Goal: Information Seeking & Learning: Find specific fact

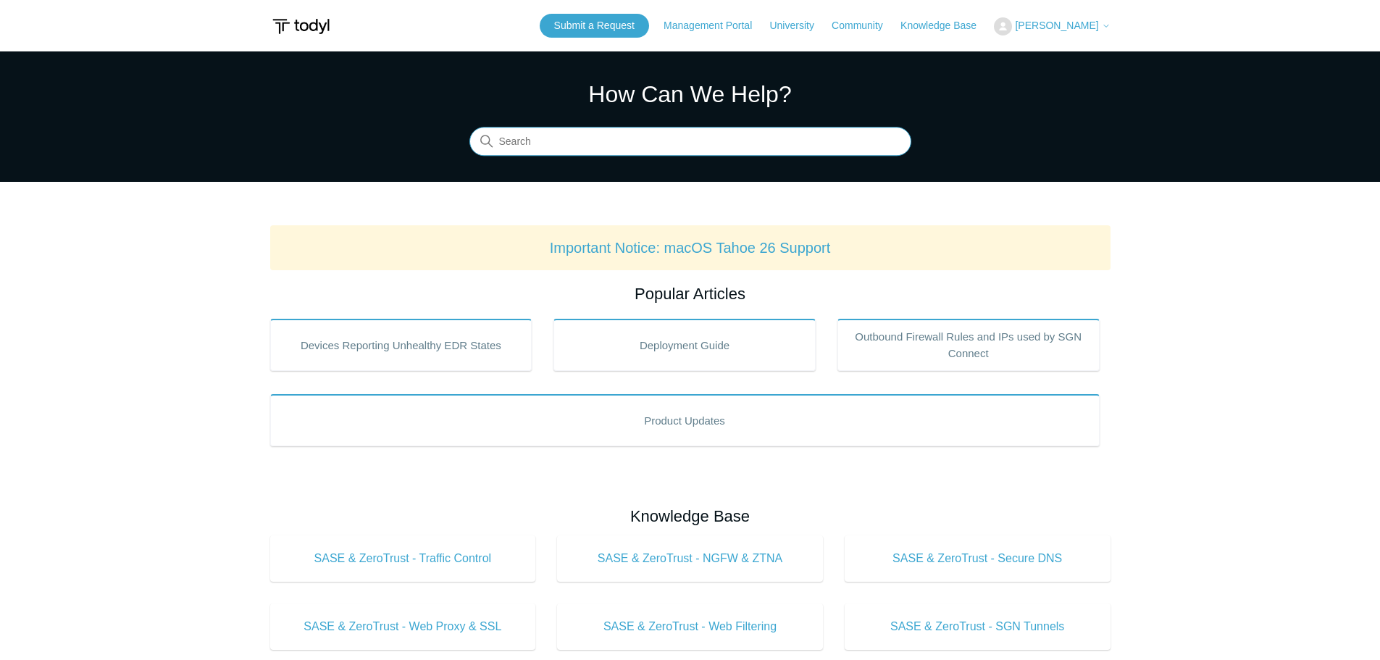
click at [589, 146] on input "Search" at bounding box center [690, 141] width 442 height 29
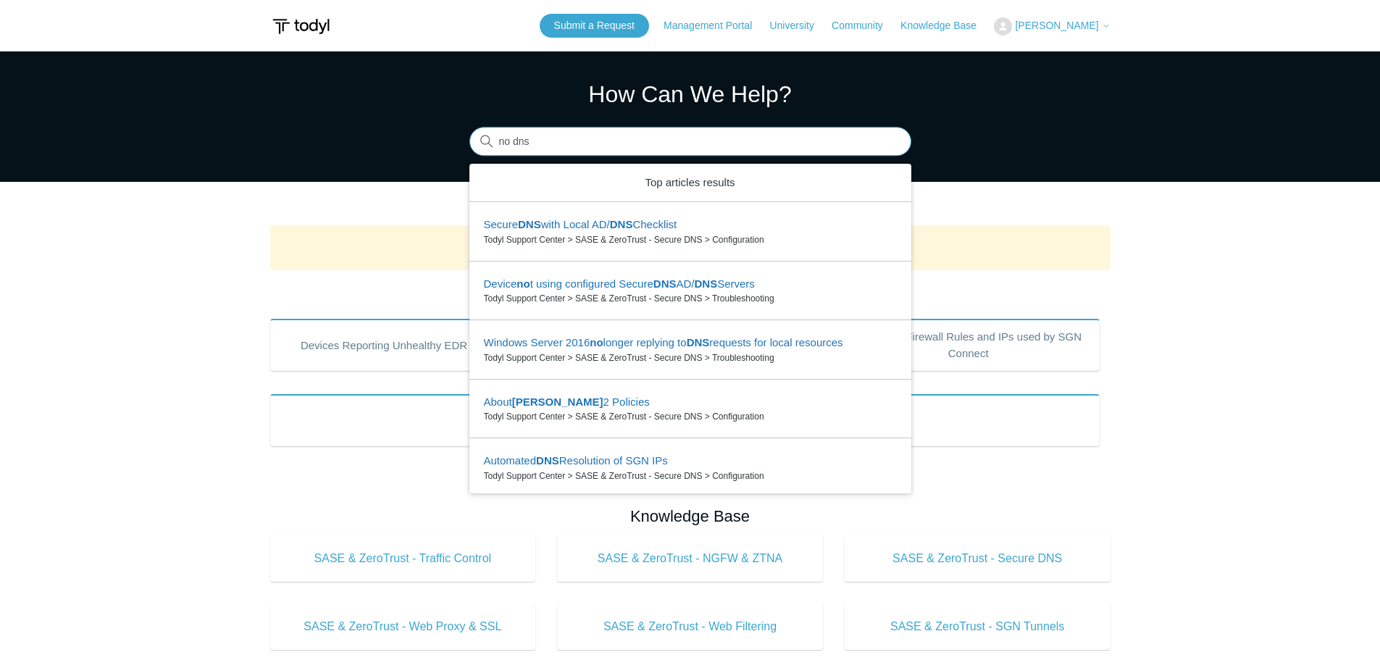
type input "no dns"
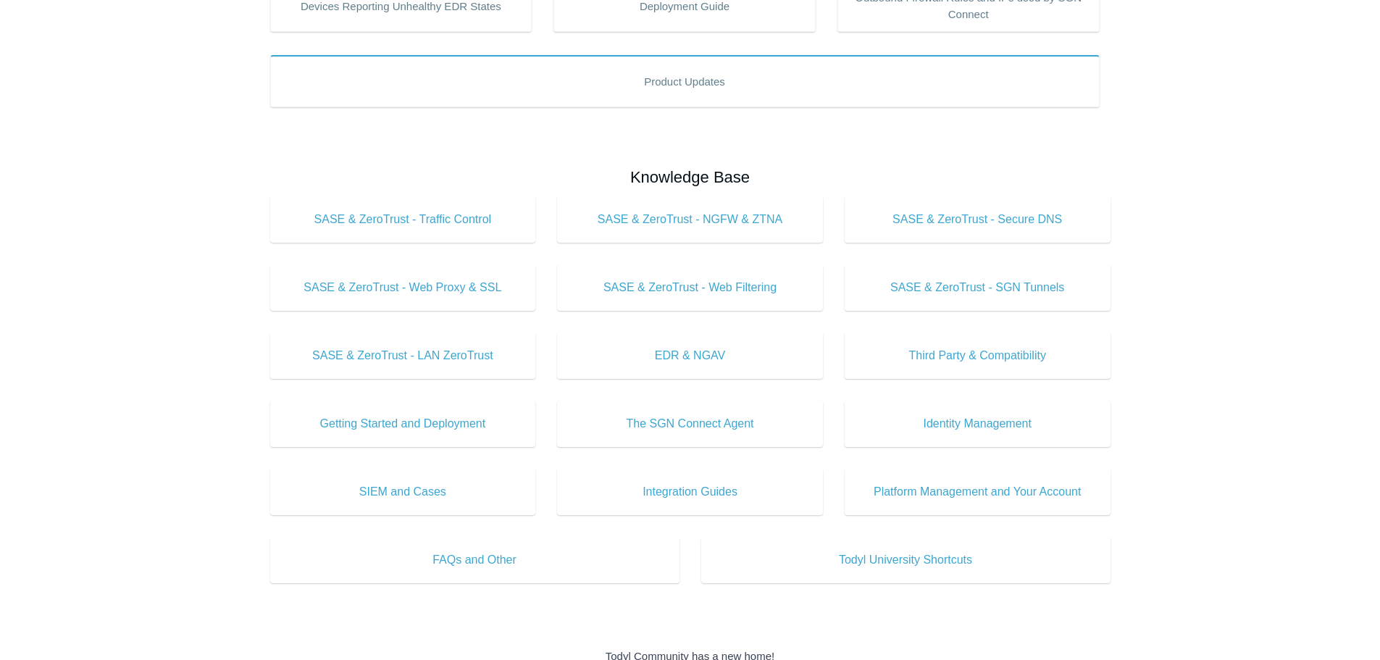
scroll to position [72, 0]
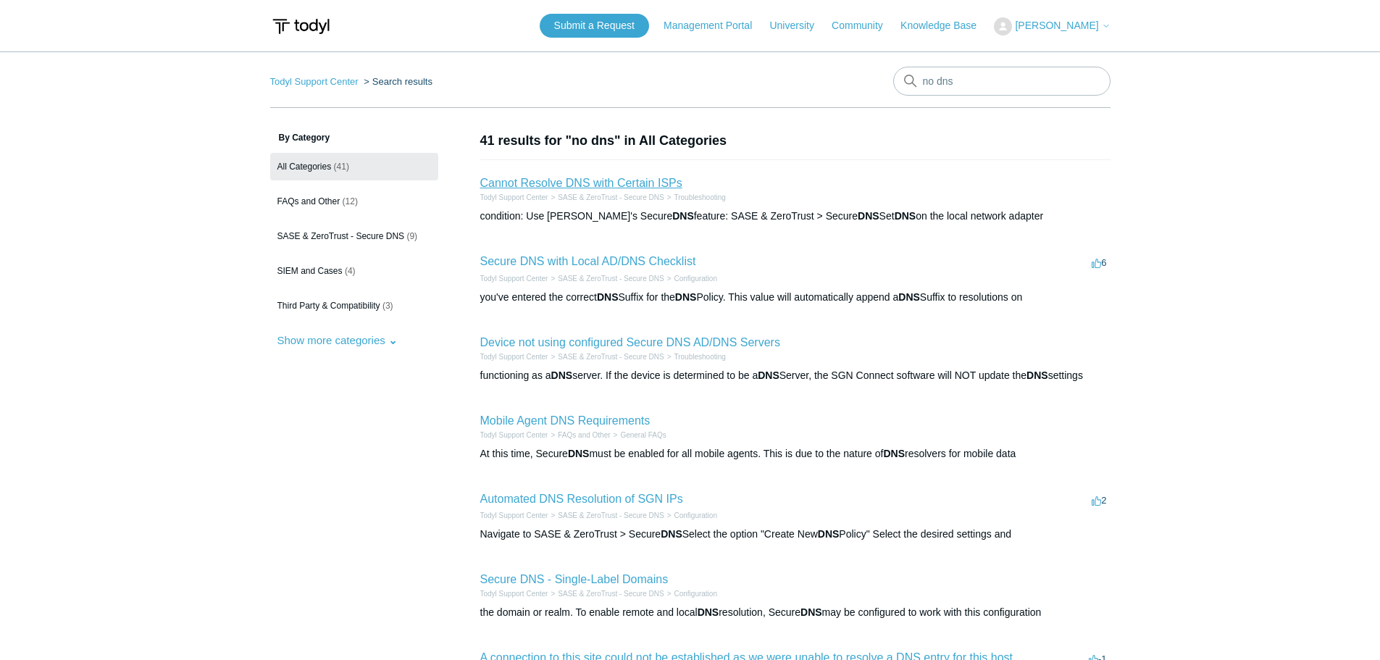
click at [590, 186] on link "Cannot Resolve DNS with Certain ISPs" at bounding box center [581, 183] width 202 height 12
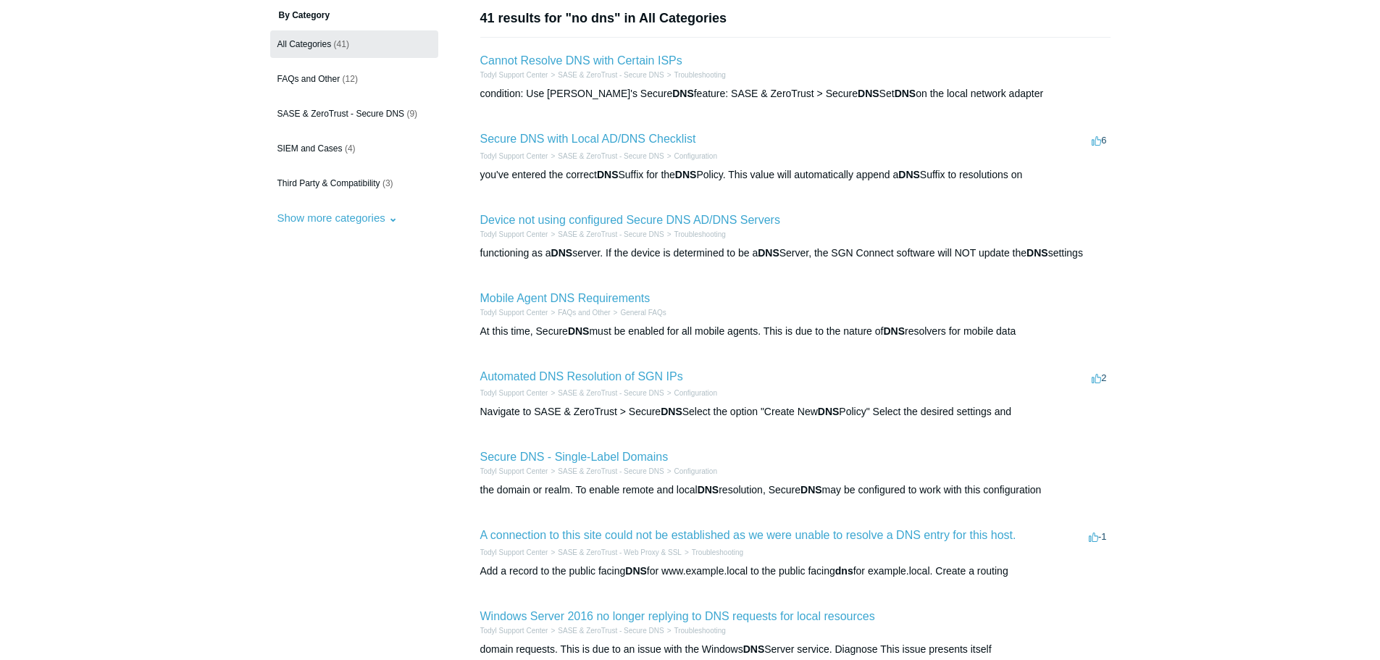
scroll to position [217, 0]
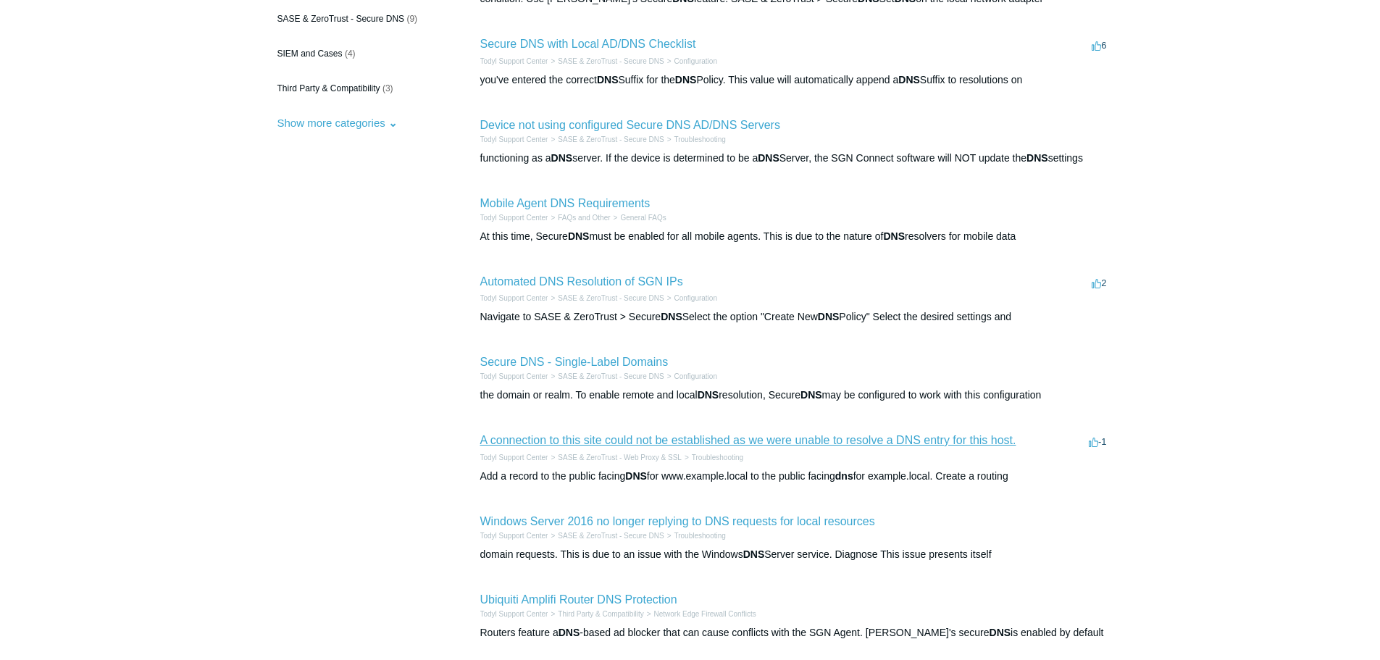
click at [655, 438] on link "A connection to this site could not be established as we were unable to resolve…" at bounding box center [748, 440] width 536 height 12
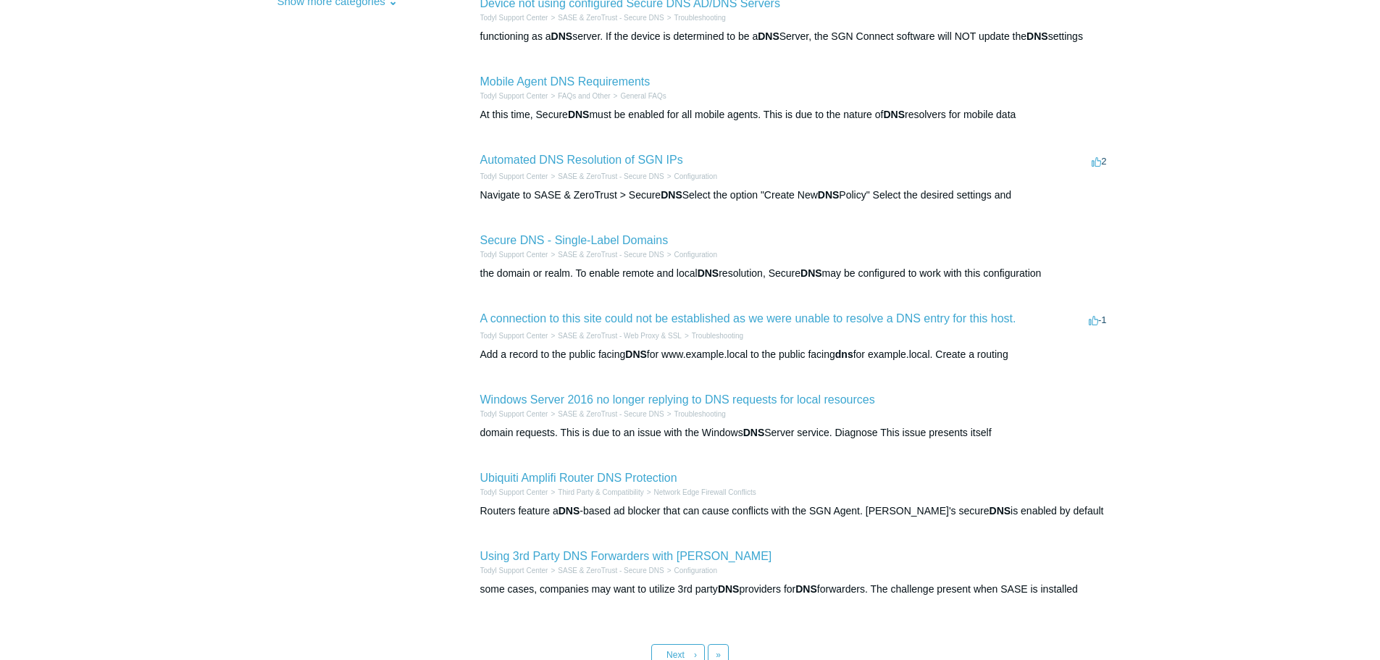
scroll to position [362, 0]
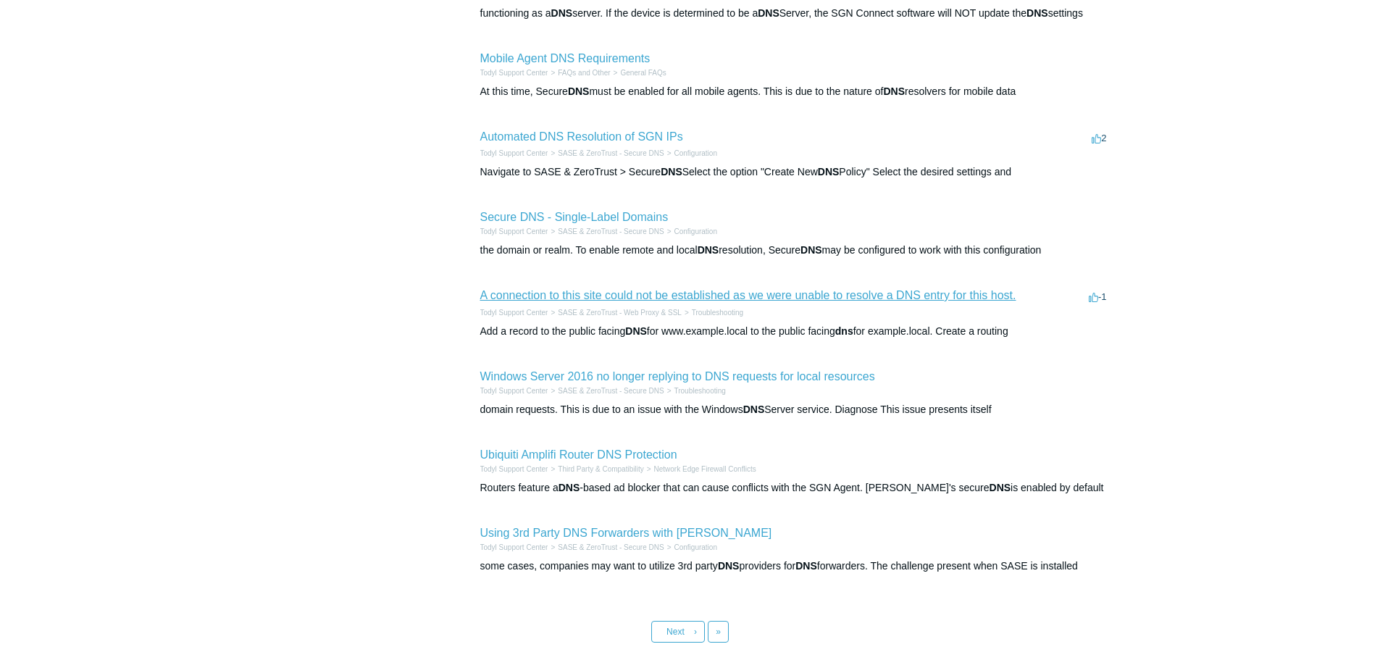
click at [560, 293] on link "A connection to this site could not be established as we were unable to resolve…" at bounding box center [748, 295] width 536 height 12
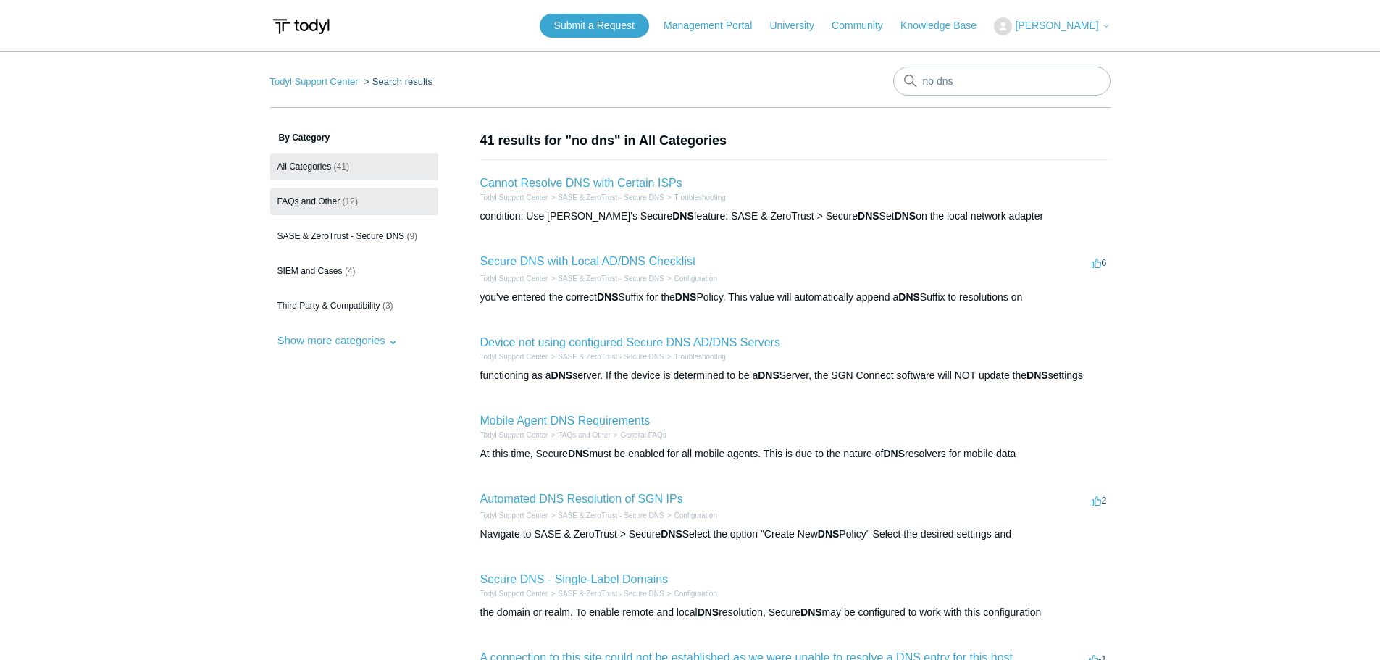
click at [315, 203] on span "FAQs and Other" at bounding box center [308, 201] width 63 height 10
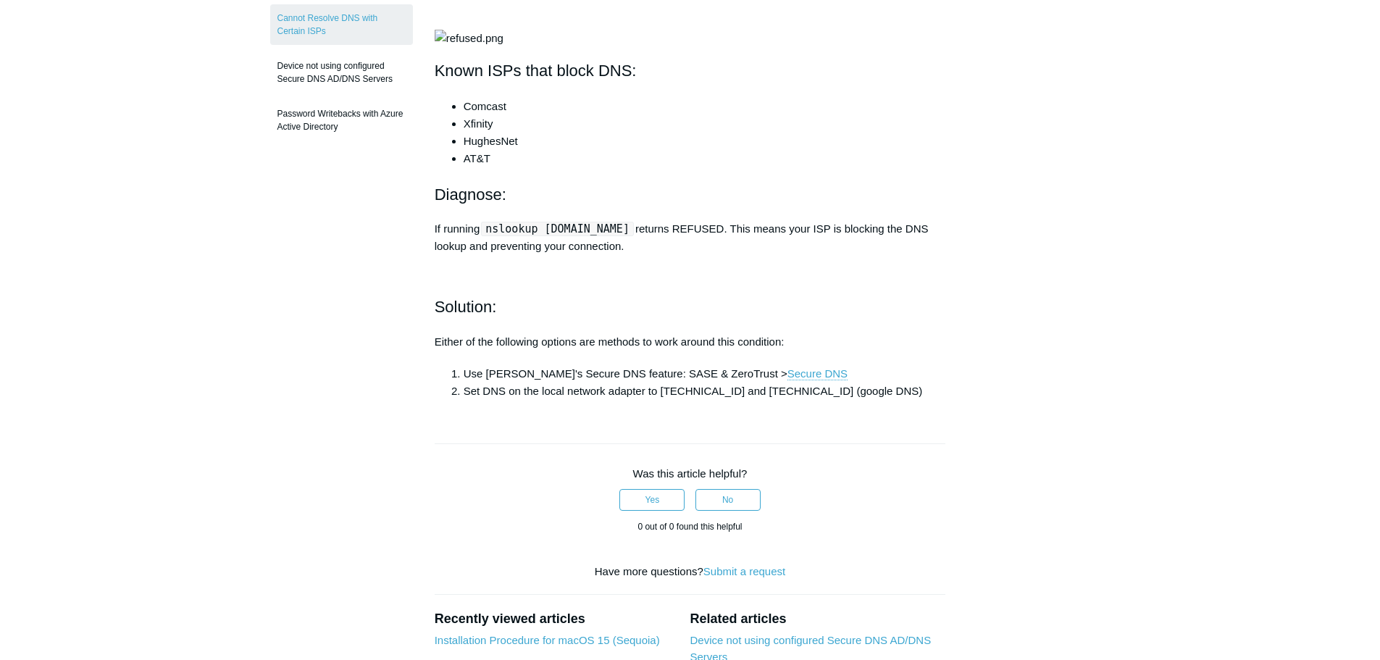
scroll to position [290, 0]
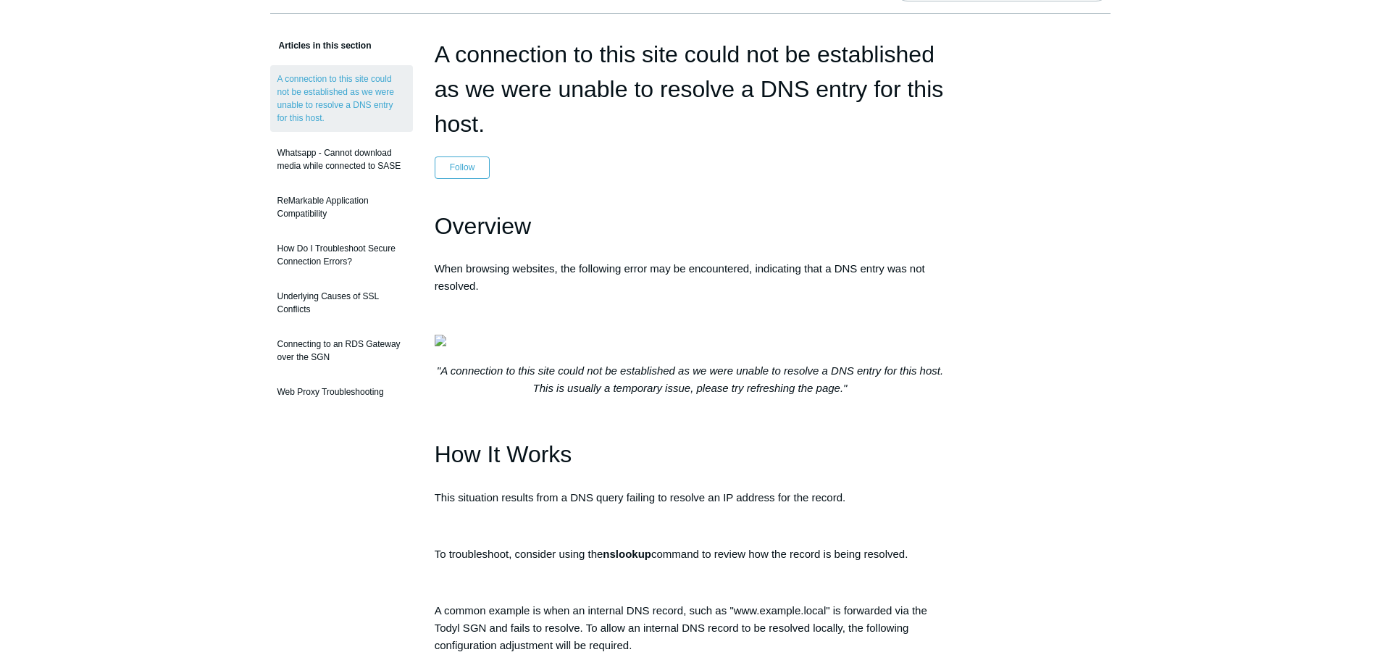
scroll to position [72, 0]
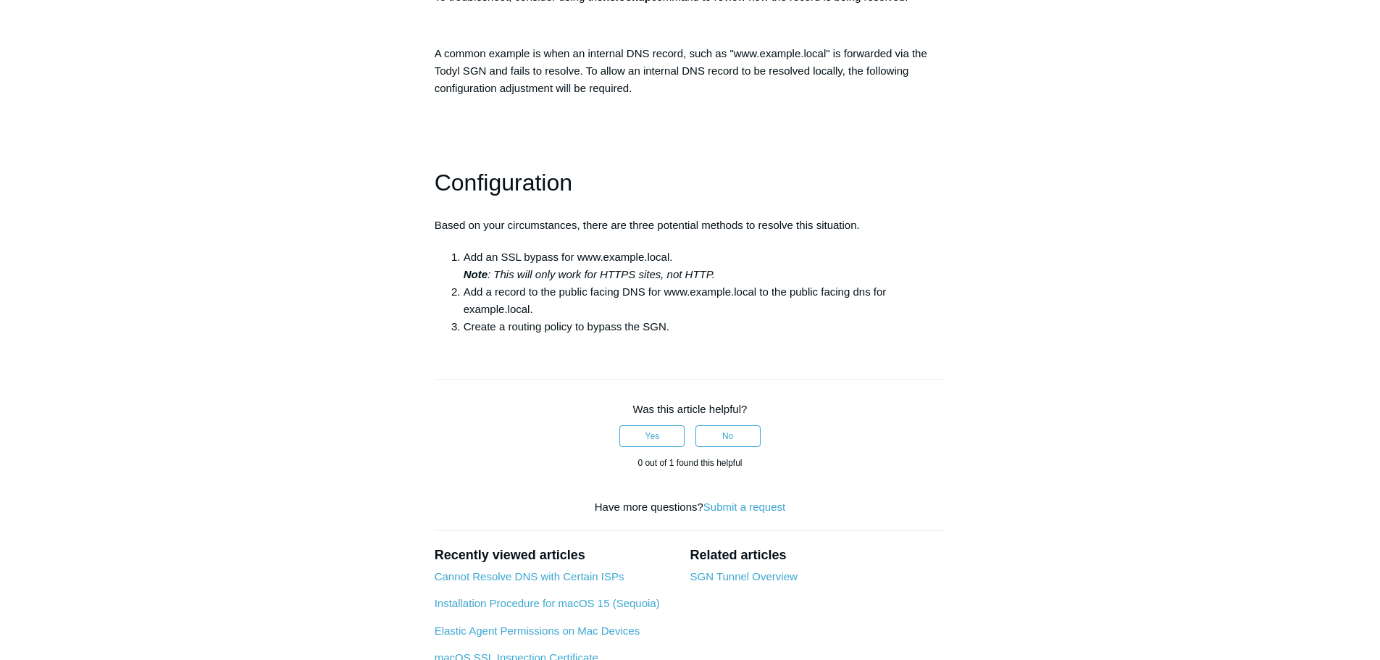
scroll to position [652, 0]
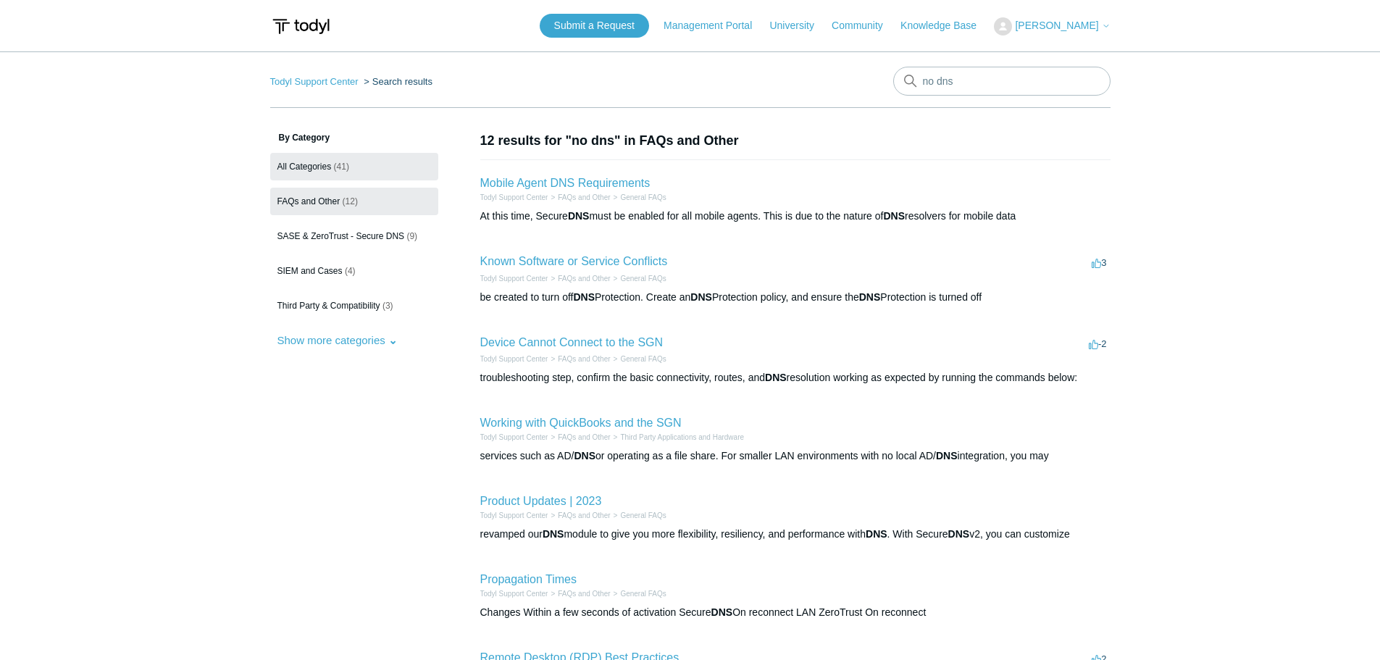
click at [308, 169] on span "All Categories" at bounding box center [304, 166] width 54 height 10
